Goal: Transaction & Acquisition: Purchase product/service

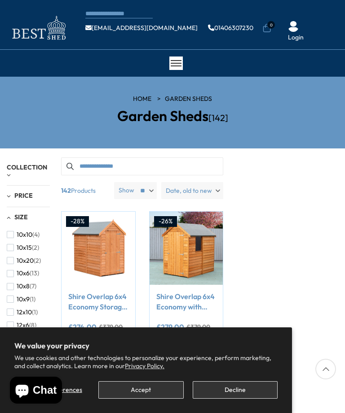
click at [146, 392] on button "Accept" at bounding box center [140, 389] width 85 height 17
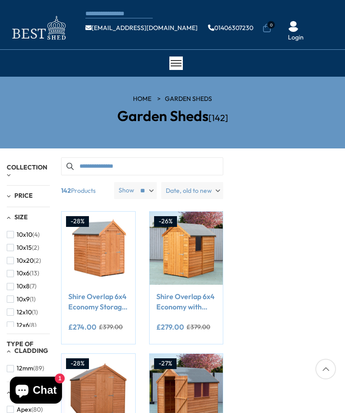
scroll to position [1, 0]
click at [28, 294] on span "10x9" at bounding box center [23, 298] width 13 height 8
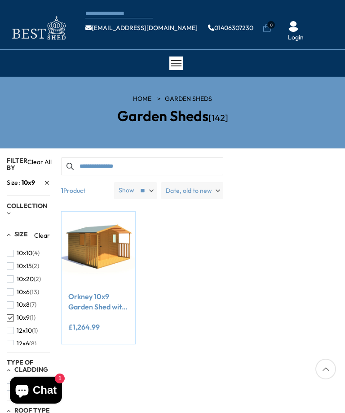
click at [109, 249] on img at bounding box center [97, 248] width 73 height 73
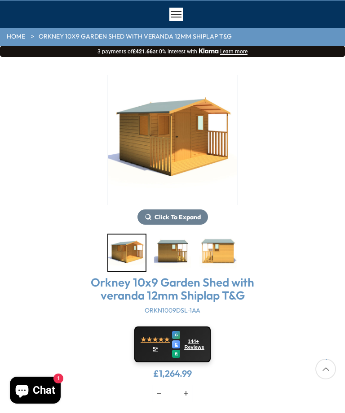
scroll to position [57, 0]
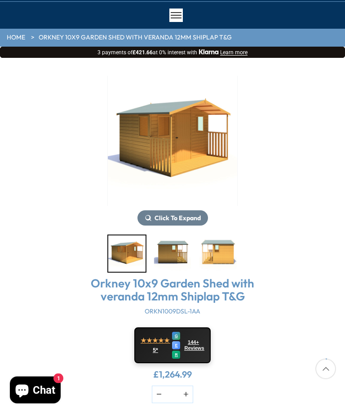
click at [182, 216] on span "Click To Expand" at bounding box center [177, 218] width 46 height 8
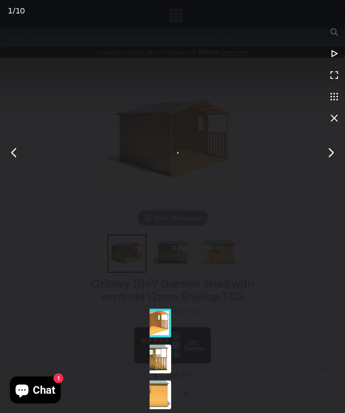
scroll to position [57, 0]
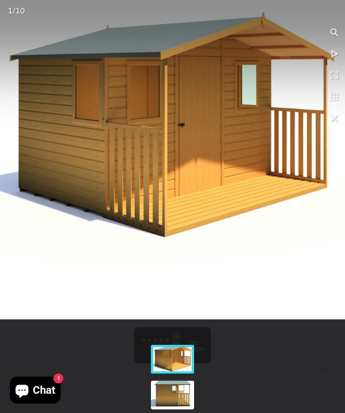
click at [174, 360] on div "You can close this modal content with the ESC key" at bounding box center [172, 359] width 46 height 36
click at [172, 396] on div "You can close this modal content with the ESC key" at bounding box center [172, 395] width 46 height 36
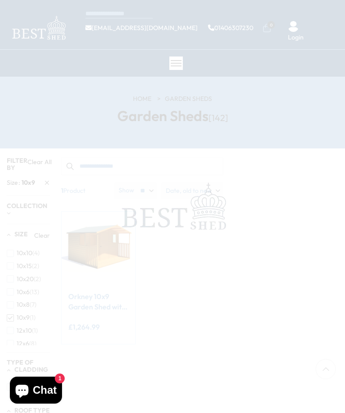
scroll to position [0, 0]
